Goal: Task Accomplishment & Management: Manage account settings

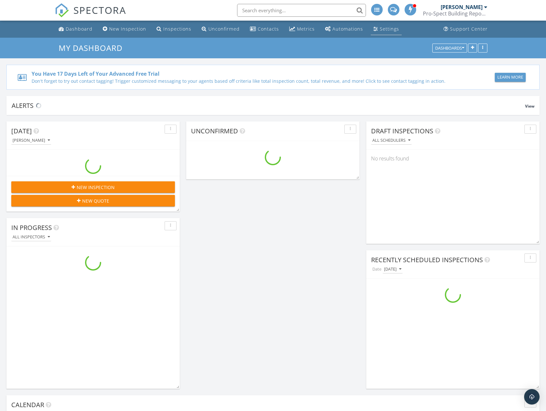
scroll to position [661, 556]
click at [394, 31] on div "Settings" at bounding box center [389, 29] width 19 height 6
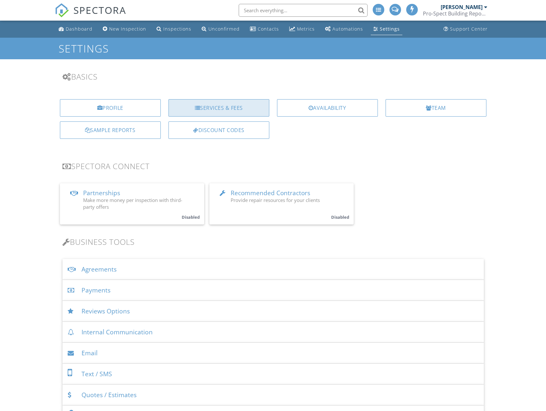
click at [200, 103] on div "Services & Fees" at bounding box center [219, 107] width 101 height 17
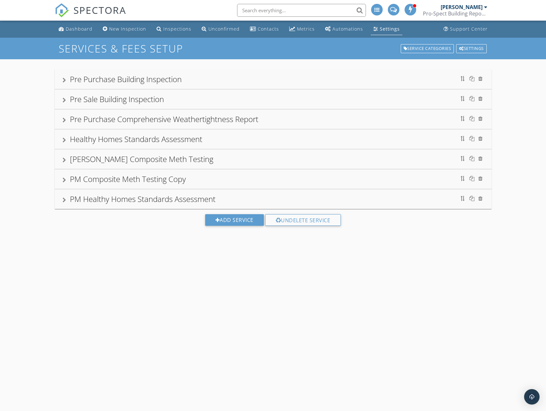
click at [106, 142] on div "Healthy Homes Standards Assessment" at bounding box center [136, 139] width 132 height 11
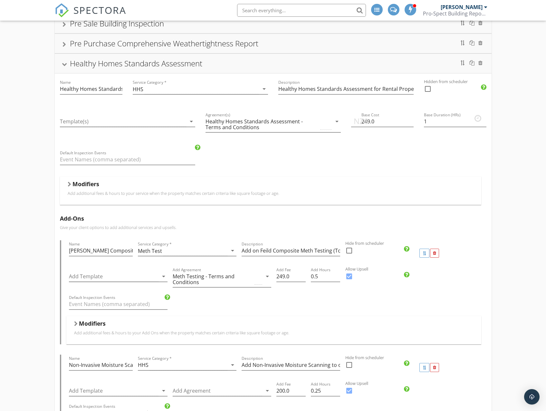
scroll to position [64, 0]
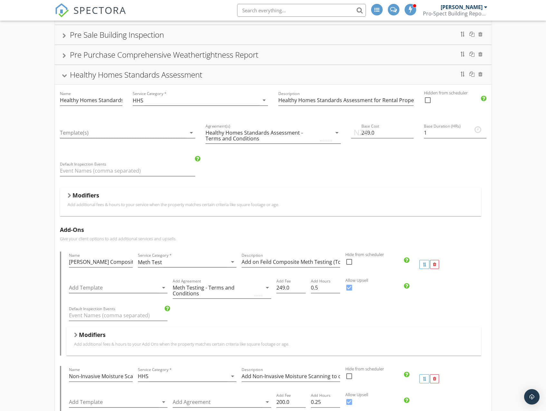
click at [103, 205] on p "Add additional fees & hours to your service when the property matches certain c…" at bounding box center [271, 204] width 406 height 5
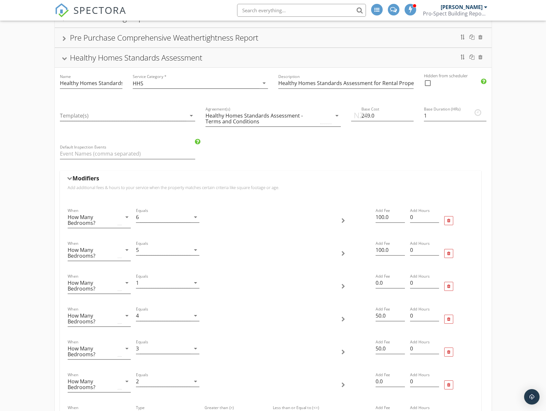
scroll to position [258, 0]
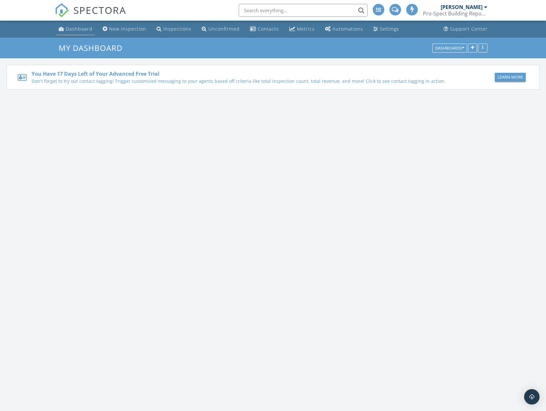
scroll to position [661, 556]
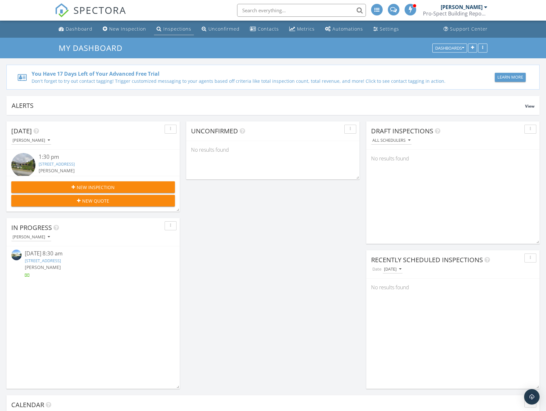
click at [177, 30] on div "Inspections" at bounding box center [177, 29] width 28 height 6
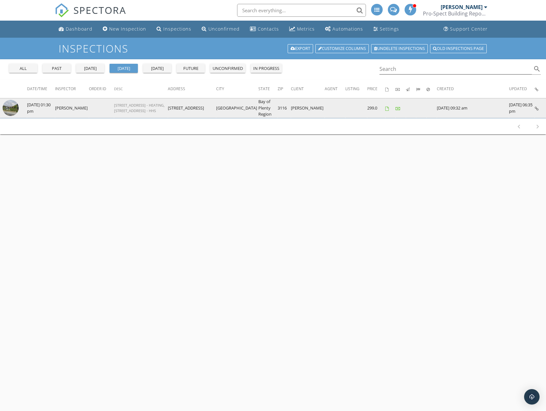
click at [13, 111] on img at bounding box center [11, 108] width 16 height 16
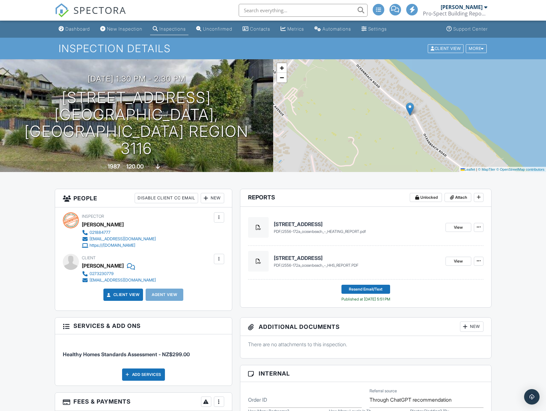
click at [168, 29] on div "Inspections" at bounding box center [173, 28] width 26 height 5
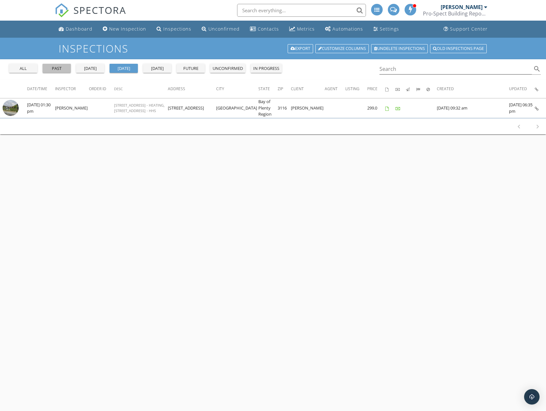
click at [62, 70] on div "past" at bounding box center [56, 68] width 23 height 6
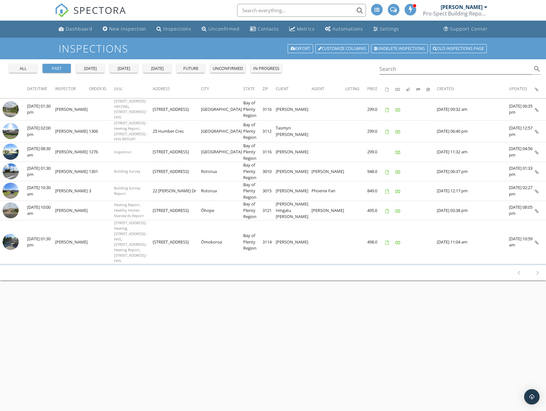
click at [173, 299] on div "Inspections Export Customize Columns Undelete inspections Old inspections page …" at bounding box center [273, 243] width 546 height 411
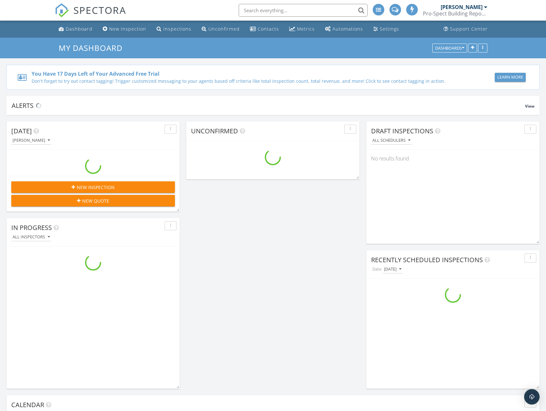
scroll to position [661, 556]
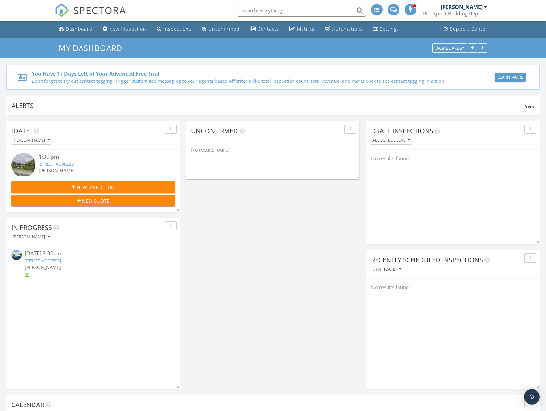
click at [61, 262] on link "[STREET_ADDRESS]" at bounding box center [43, 261] width 36 height 6
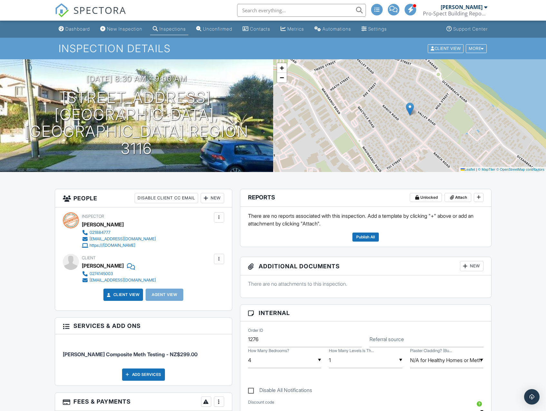
click at [217, 258] on div at bounding box center [219, 259] width 6 height 6
click at [209, 277] on li "Edit" at bounding box center [204, 279] width 33 height 16
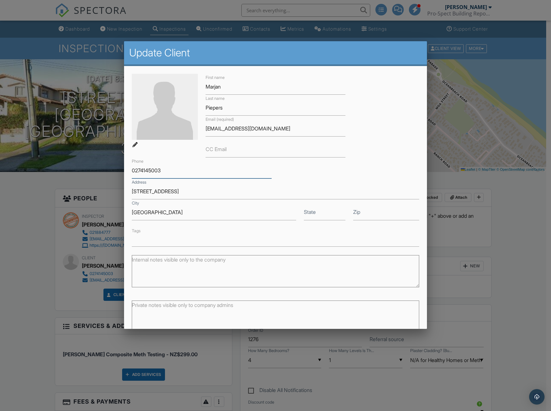
drag, startPoint x: 164, startPoint y: 175, endPoint x: 123, endPoint y: 171, distance: 40.4
drag, startPoint x: 254, startPoint y: 132, endPoint x: 190, endPoint y: 136, distance: 63.9
click at [190, 136] on div "First name Marjan Last name Piepers Email (required) macpiepers@gmail.com CC Em…" at bounding box center [276, 160] width 296 height 173
drag, startPoint x: 132, startPoint y: 192, endPoint x: 204, endPoint y: 195, distance: 72.6
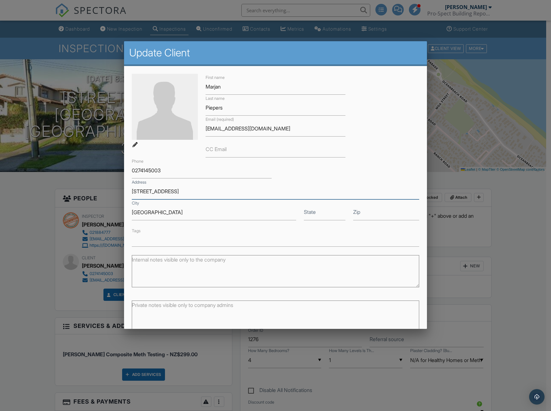
click at [229, 197] on input "[STREET_ADDRESS]" at bounding box center [276, 192] width 288 height 16
click at [202, 86] on div "First name Marjan" at bounding box center [276, 84] width 148 height 21
click at [32, 218] on div at bounding box center [275, 225] width 551 height 514
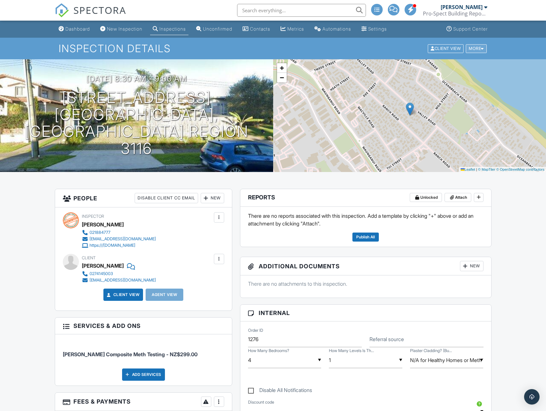
click at [473, 50] on div "More" at bounding box center [476, 48] width 21 height 9
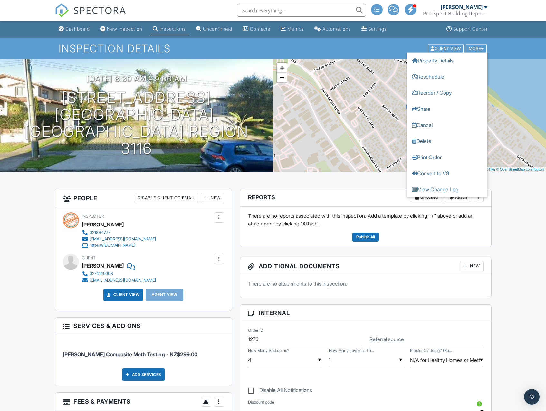
click at [381, 191] on header "Reports Unlocked Attach" at bounding box center [365, 198] width 251 height 18
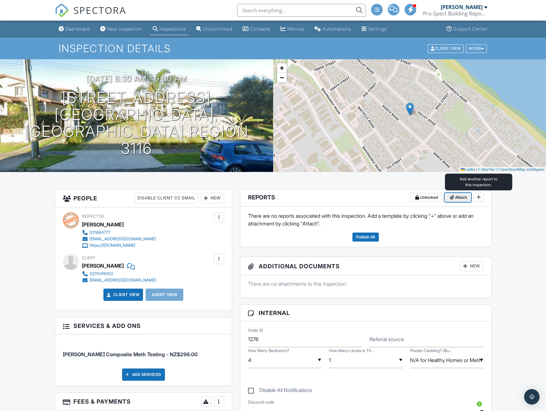
click at [460, 198] on span "Attach" at bounding box center [461, 197] width 12 height 6
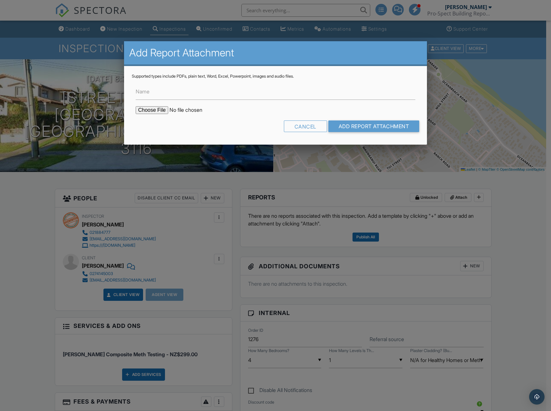
click at [151, 115] on form "Name Cancel Add Report Attachment" at bounding box center [276, 108] width 288 height 58
click at [152, 107] on input "file" at bounding box center [191, 110] width 110 height 8
type input "C:\fakepath\Toxicology Report_160_Valley_Road_Mt_Maunganui.pdf"
click at [162, 93] on input "Name" at bounding box center [276, 92] width 280 height 16
paste input "160_Valley_Road_Mt_Maunganui"
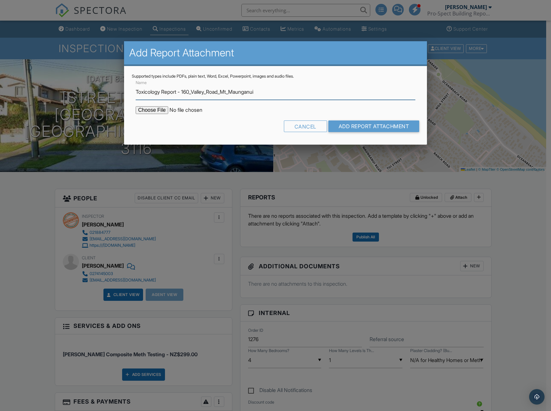
drag, startPoint x: 179, startPoint y: 92, endPoint x: 299, endPoint y: 85, distance: 120.4
click at [299, 85] on input "Toxicology Report - 160_Valley_Road_Mt_Maunganui" at bounding box center [276, 92] width 280 height 16
click at [286, 91] on input "Toxicology Report - 160_Valley_Road_Mt_Maunganui" at bounding box center [276, 92] width 280 height 16
type input "Toxicology Report - 160_Valley_Road_Mt_Maunganui"
click at [373, 125] on input "Add Report Attachment" at bounding box center [373, 127] width 91 height 12
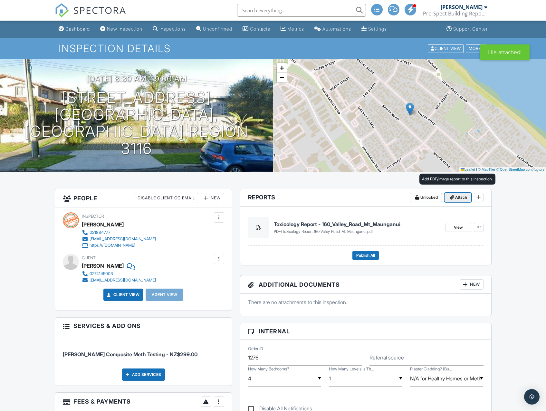
click at [458, 198] on span "Attach" at bounding box center [461, 197] width 12 height 6
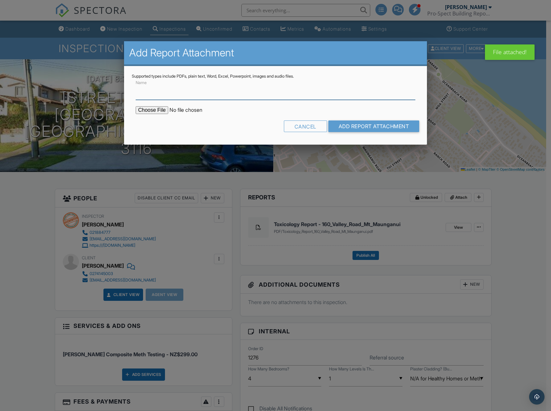
click at [156, 96] on input "Name" at bounding box center [276, 92] width 280 height 16
paste input "160_Valley_Road_Mt_Maunganui"
click at [136, 93] on input "160_Valley_Road_Mt_Maunganui" at bounding box center [276, 92] width 280 height 16
type input "LAB COA 160_Valley_Road_Mt_Maunganui"
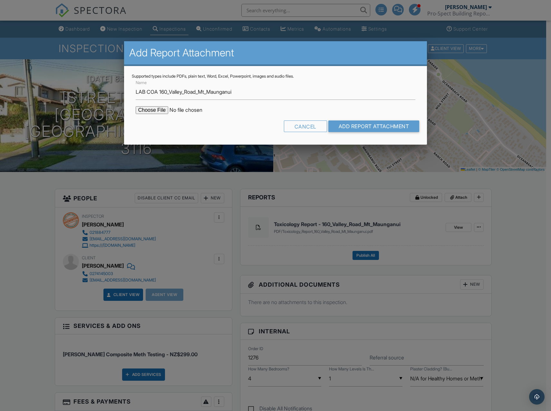
click at [147, 111] on input "file" at bounding box center [191, 110] width 110 height 8
type input "C:\fakepath\Certificate of Analysis _60_Valley_Road_Mt_Maunganui.pdf"
click at [355, 126] on input "Add Report Attachment" at bounding box center [373, 127] width 91 height 12
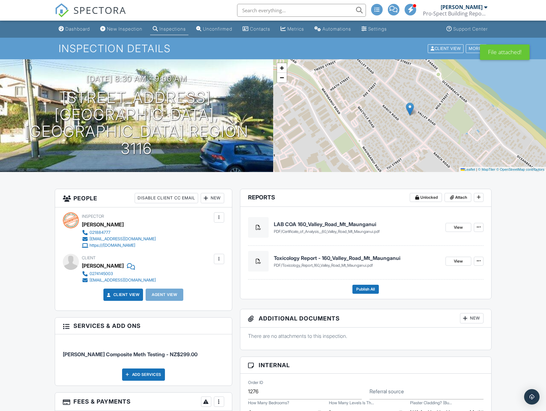
click at [370, 285] on footer "Publish All" at bounding box center [366, 287] width 236 height 14
click at [370, 289] on span "Publish All" at bounding box center [366, 289] width 19 height 6
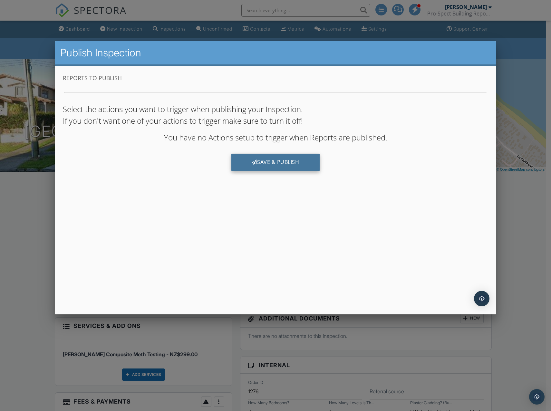
click at [258, 162] on div "Save & Publish" at bounding box center [275, 161] width 89 height 17
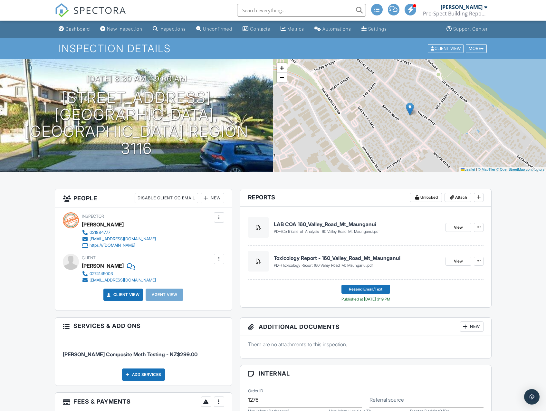
click at [121, 293] on link "Client View" at bounding box center [123, 295] width 34 height 6
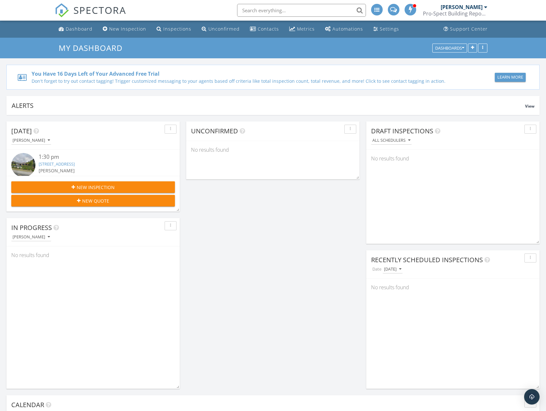
click at [75, 166] on link "172A Oceanbeach Rd, Mount Maunganui, Bay of Plenty Region 3116" at bounding box center [57, 164] width 36 height 6
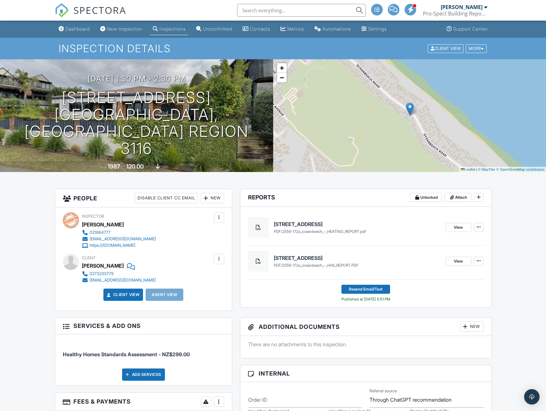
click at [170, 31] on div "Inspections" at bounding box center [173, 28] width 26 height 5
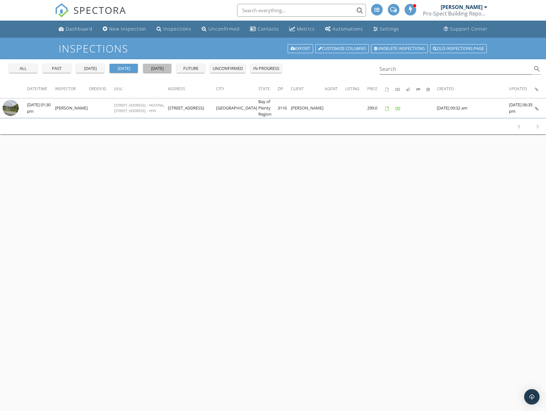
click at [152, 70] on div "[DATE]" at bounding box center [157, 68] width 23 height 6
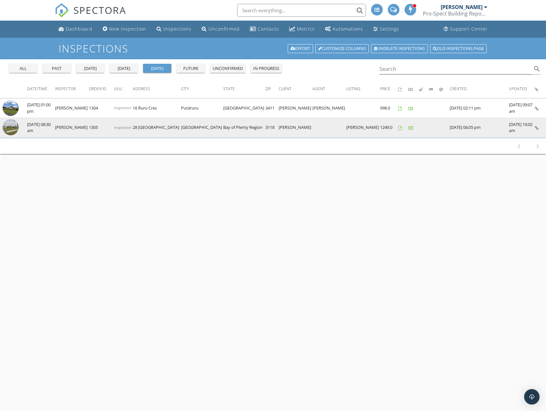
click at [15, 129] on img at bounding box center [11, 127] width 16 height 16
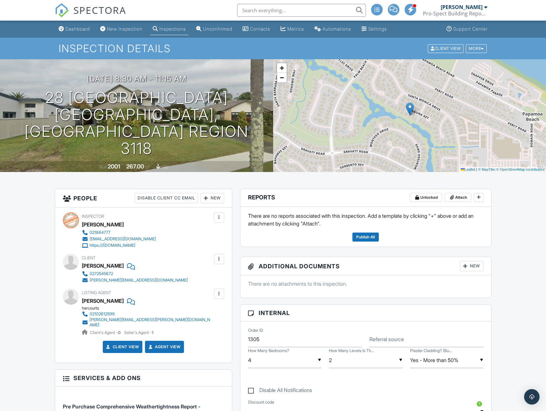
click at [219, 259] on div at bounding box center [219, 259] width 6 height 6
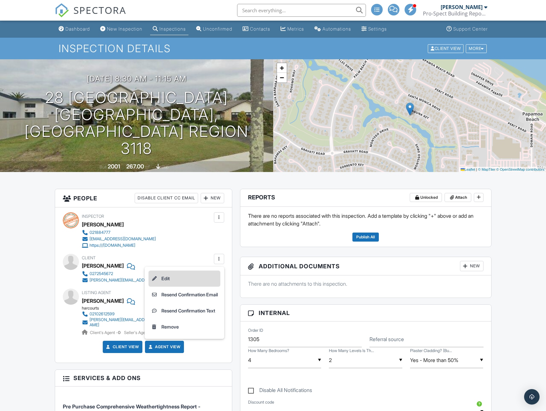
click at [188, 273] on li "Edit" at bounding box center [185, 279] width 72 height 16
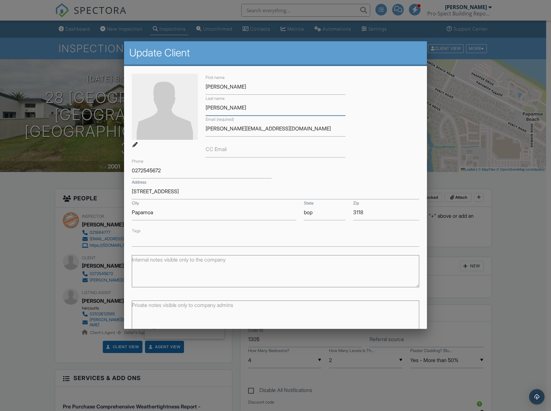
drag, startPoint x: 230, startPoint y: 110, endPoint x: 199, endPoint y: 111, distance: 30.3
click at [199, 111] on div "First name Jason Last name Watts Email (required) jason@megawatts.co.nz CC Emai…" at bounding box center [276, 160] width 296 height 173
drag, startPoint x: 268, startPoint y: 129, endPoint x: 208, endPoint y: 131, distance: 60.0
click at [208, 131] on input "jason@megawatts.co.nz" at bounding box center [276, 129] width 140 height 16
click at [269, 131] on input "jason@megawatts.co.nz" at bounding box center [276, 129] width 140 height 16
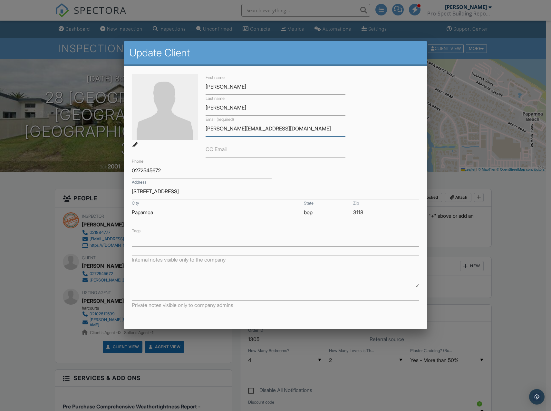
drag, startPoint x: 255, startPoint y: 132, endPoint x: 190, endPoint y: 132, distance: 65.4
click at [190, 132] on div "First name Jason Last name Watts Email (required) jason@megawatts.co.nz CC Emai…" at bounding box center [276, 160] width 296 height 173
click at [461, 79] on div at bounding box center [275, 225] width 551 height 514
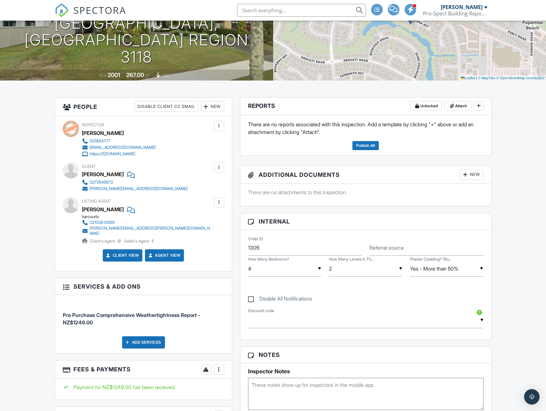
scroll to position [60, 0]
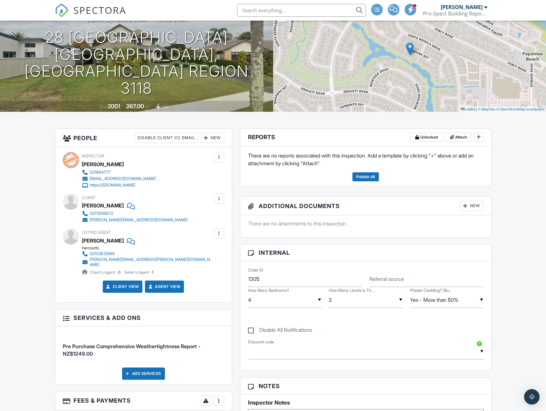
click at [220, 198] on div at bounding box center [219, 199] width 6 height 6
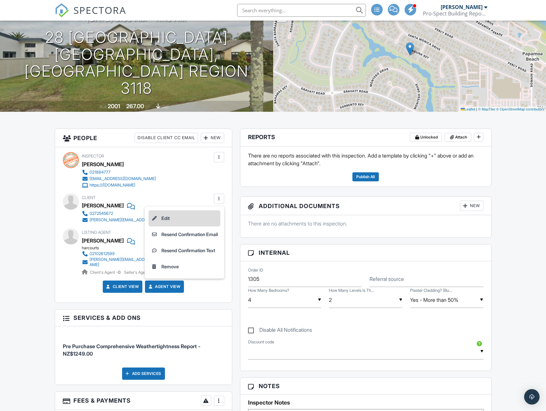
click at [183, 218] on li "Edit" at bounding box center [185, 218] width 72 height 16
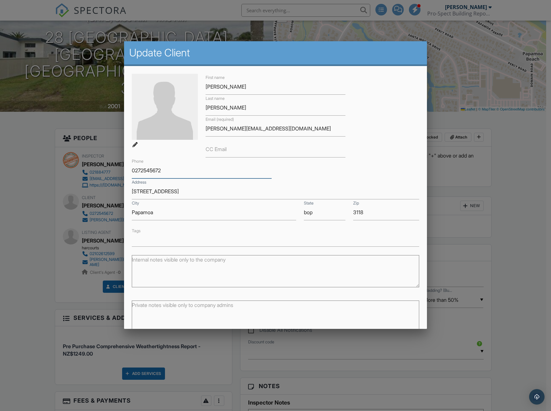
drag, startPoint x: 170, startPoint y: 172, endPoint x: 126, endPoint y: 172, distance: 44.2
click at [126, 172] on div "First name Jason Last name Watts Email (required) jason@megawatts.co.nz CC Emai…" at bounding box center [275, 214] width 303 height 296
drag, startPoint x: 175, startPoint y: 194, endPoint x: 124, endPoint y: 197, distance: 51.3
click at [124, 197] on div "First name Jason Last name Watts Email (required) jason@megawatts.co.nz CC Emai…" at bounding box center [275, 214] width 303 height 296
drag, startPoint x: 140, startPoint y: 216, endPoint x: 137, endPoint y: 215, distance: 3.3
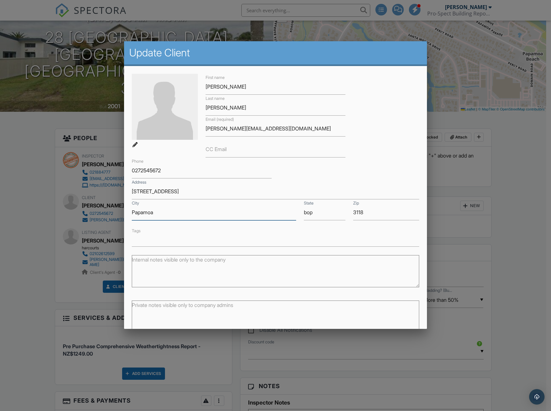
click at [137, 215] on input "Papamoa" at bounding box center [214, 213] width 165 height 16
click at [161, 213] on input "Papamoa" at bounding box center [214, 213] width 165 height 16
drag, startPoint x: 167, startPoint y: 212, endPoint x: 114, endPoint y: 215, distance: 53.2
click at [319, 31] on div at bounding box center [275, 225] width 551 height 514
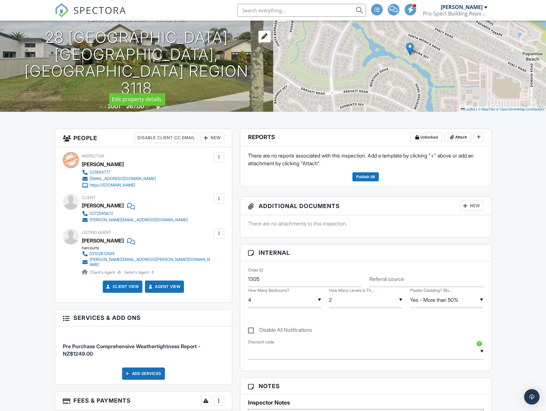
click at [263, 43] on div at bounding box center [265, 37] width 13 height 12
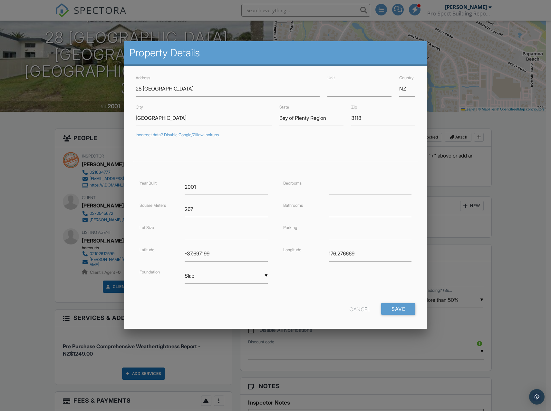
click at [356, 307] on div "Cancel" at bounding box center [360, 309] width 21 height 12
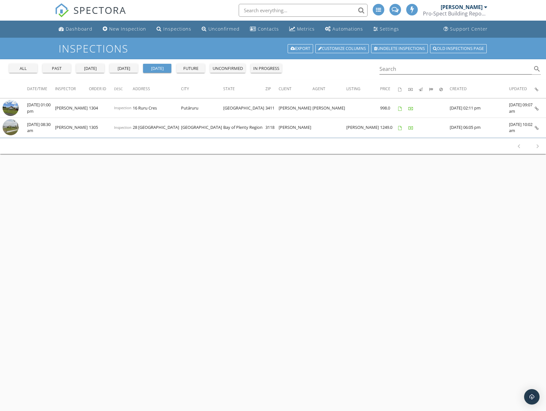
click at [21, 69] on div "all" at bounding box center [23, 68] width 23 height 6
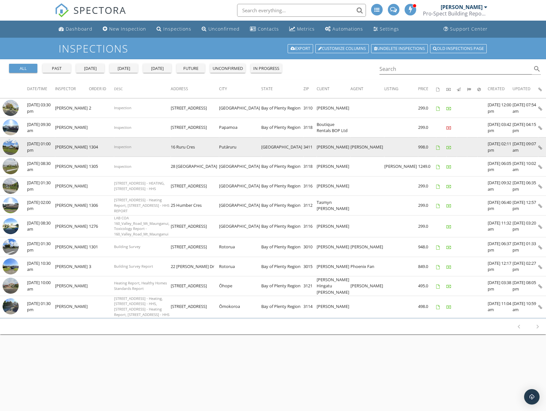
click at [14, 149] on img at bounding box center [11, 147] width 16 height 16
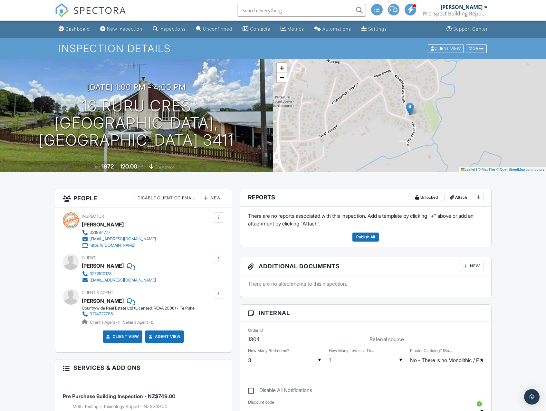
click at [219, 261] on div at bounding box center [219, 259] width 6 height 6
click at [210, 282] on li "Edit" at bounding box center [204, 279] width 33 height 16
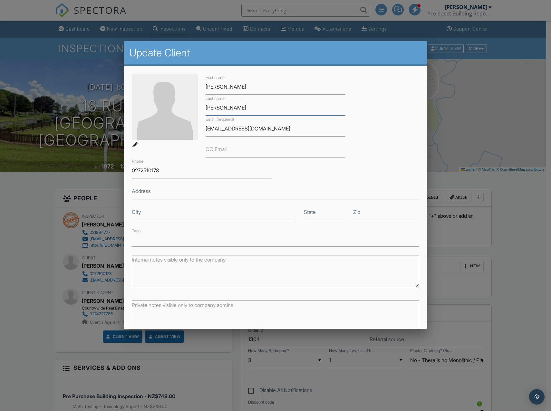
drag, startPoint x: 233, startPoint y: 108, endPoint x: 193, endPoint y: 111, distance: 39.7
click at [193, 111] on div "First name [PERSON_NAME] Last name van [PERSON_NAME] Email (required) [EMAIL_AD…" at bounding box center [276, 160] width 296 height 173
click at [326, 127] on input "[EMAIL_ADDRESS][DOMAIN_NAME]" at bounding box center [276, 129] width 140 height 16
drag, startPoint x: 327, startPoint y: 129, endPoint x: 153, endPoint y: 128, distance: 173.1
click at [153, 128] on div "First name [PERSON_NAME] Last name van [PERSON_NAME] Email (required) [EMAIL_AD…" at bounding box center [276, 160] width 296 height 173
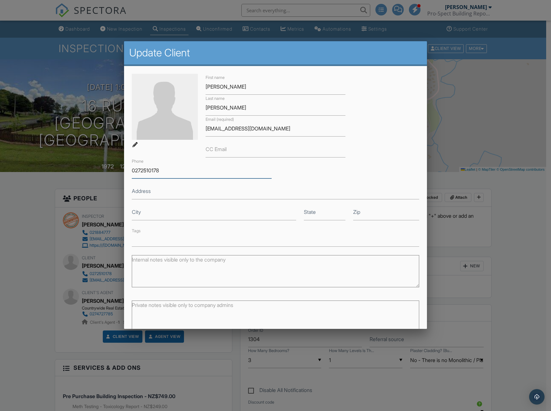
drag, startPoint x: 130, startPoint y: 171, endPoint x: 101, endPoint y: 170, distance: 29.4
drag, startPoint x: 42, startPoint y: 82, endPoint x: 46, endPoint y: 82, distance: 4.2
click at [42, 82] on div at bounding box center [275, 225] width 551 height 514
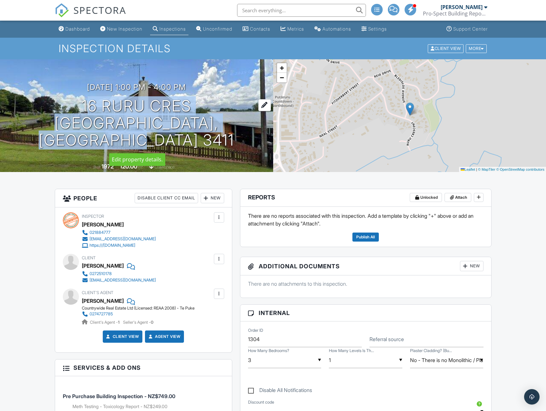
drag, startPoint x: 83, startPoint y: 104, endPoint x: 235, endPoint y: 137, distance: 155.7
click at [235, 137] on h1 "16 Ruru Cres [GEOGRAPHIC_DATA], [GEOGRAPHIC_DATA] 3411" at bounding box center [136, 123] width 253 height 51
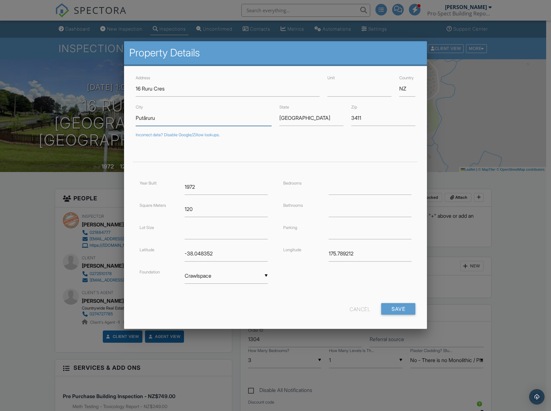
drag, startPoint x: 168, startPoint y: 117, endPoint x: 122, endPoint y: 118, distance: 46.1
drag, startPoint x: 368, startPoint y: 120, endPoint x: 338, endPoint y: 122, distance: 30.0
click at [338, 122] on div "City Putāruru State [GEOGRAPHIC_DATA] Region Zip 3411" at bounding box center [276, 114] width 288 height 23
click at [352, 310] on div "Cancel" at bounding box center [360, 309] width 21 height 12
